Goal: Transaction & Acquisition: Purchase product/service

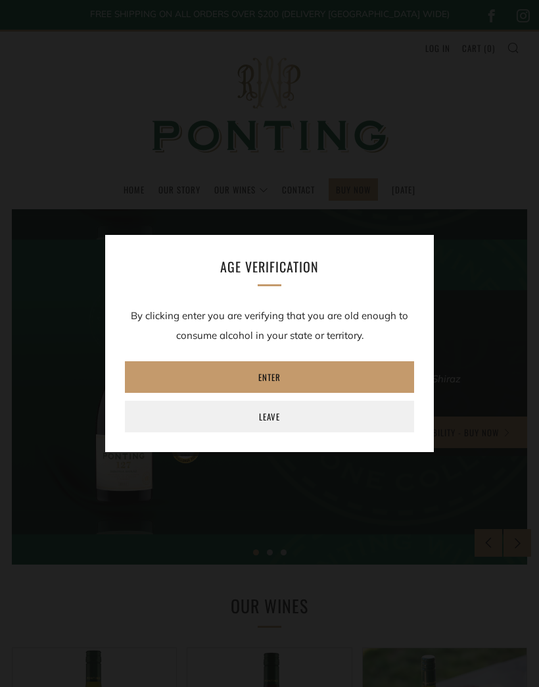
click at [327, 385] on link "Enter" at bounding box center [269, 377] width 289 height 32
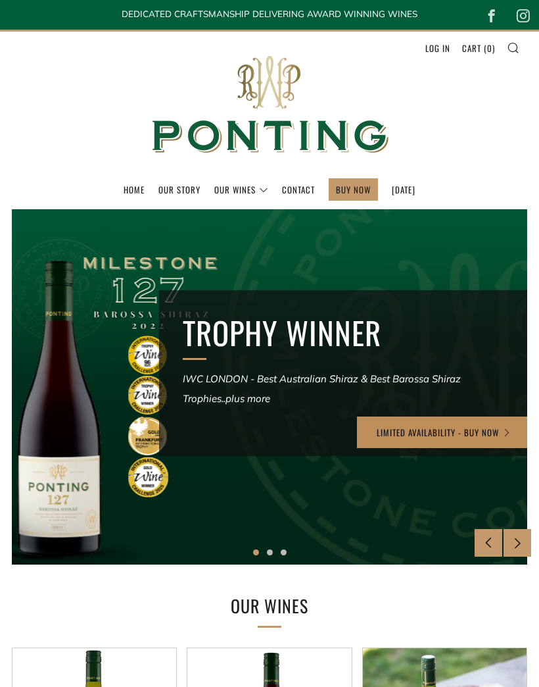
click at [495, 434] on link "LIMITED AVAILABILITY - BUY NOW" at bounding box center [444, 432] width 174 height 32
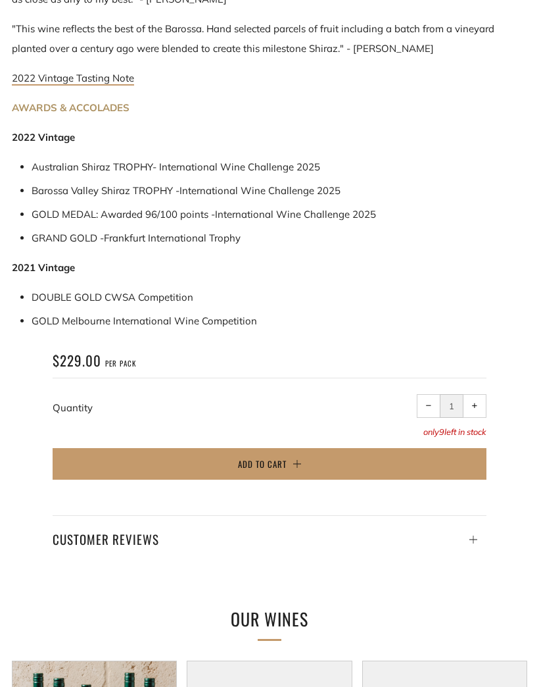
scroll to position [1016, 0]
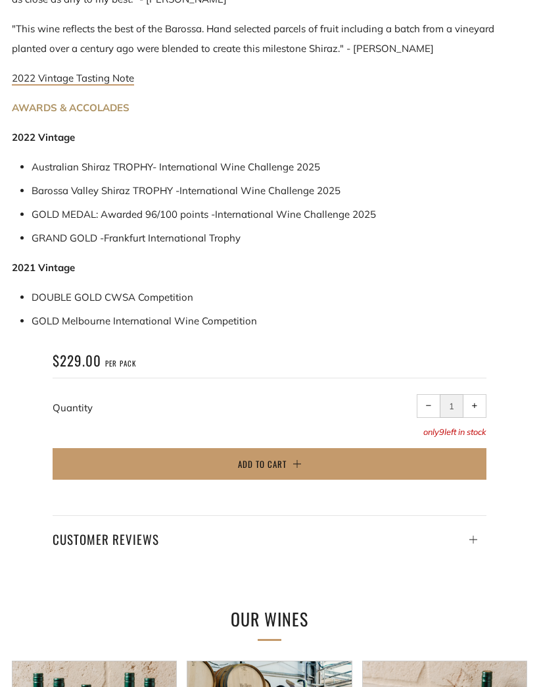
click at [375, 448] on button "Add to Cart" at bounding box center [270, 464] width 434 height 32
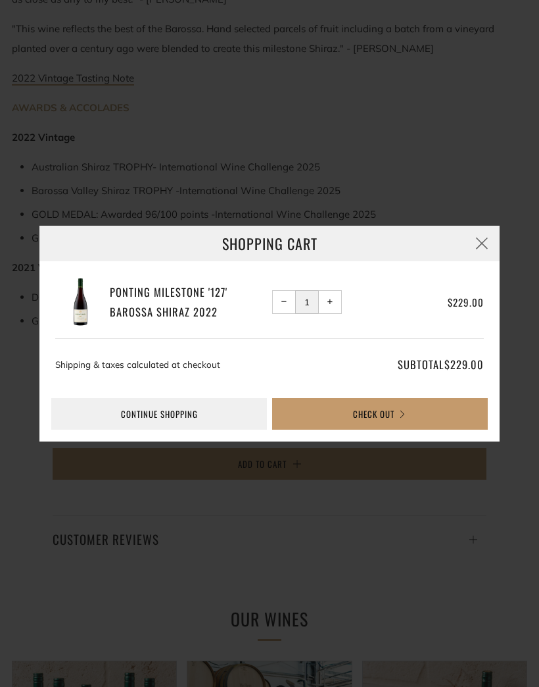
click at [209, 430] on link "Continue shopping" at bounding box center [159, 414] width 216 height 32
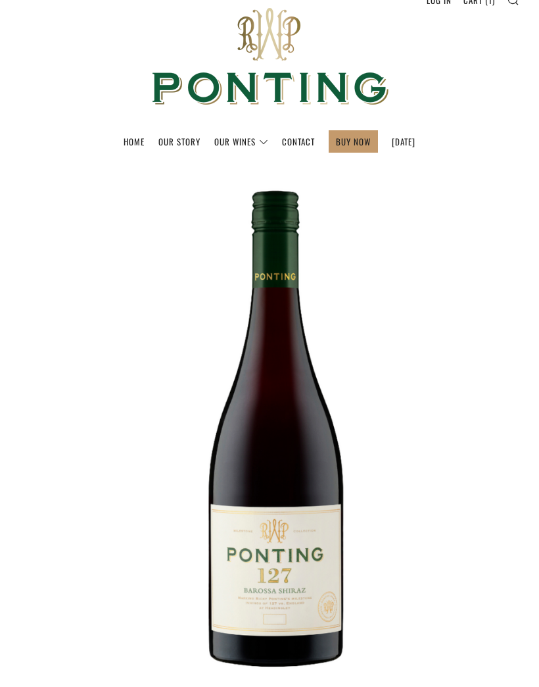
scroll to position [0, 0]
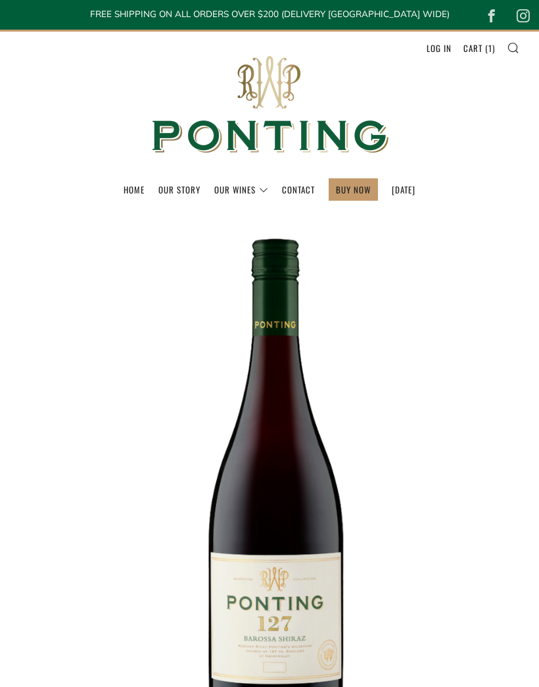
click at [0, 0] on link "The Collection" at bounding box center [0, 0] width 0 height 0
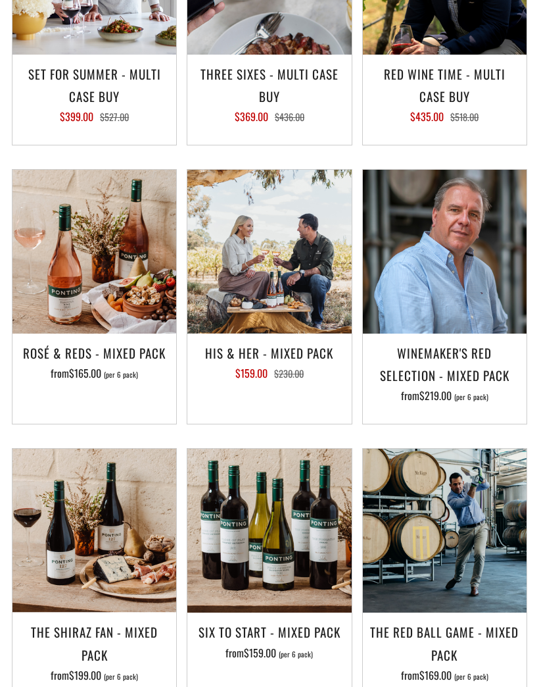
scroll to position [2082, 0]
